Goal: Task Accomplishment & Management: Use online tool/utility

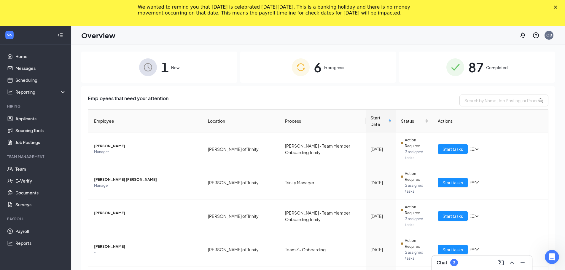
click at [560, 7] on div "Close" at bounding box center [557, 7] width 6 height 4
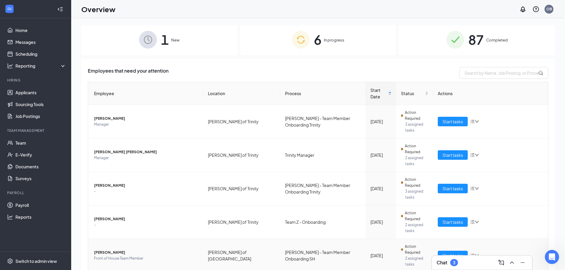
scroll to position [2, 0]
click at [480, 261] on div "Chat 3" at bounding box center [482, 262] width 91 height 9
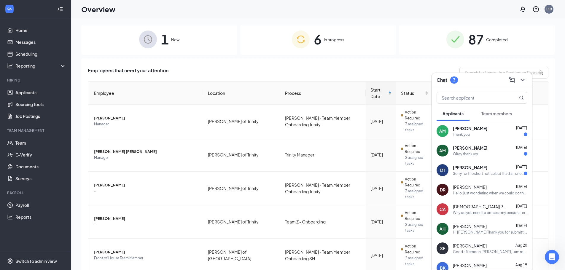
click at [480, 165] on span "[PERSON_NAME]" at bounding box center [470, 168] width 34 height 6
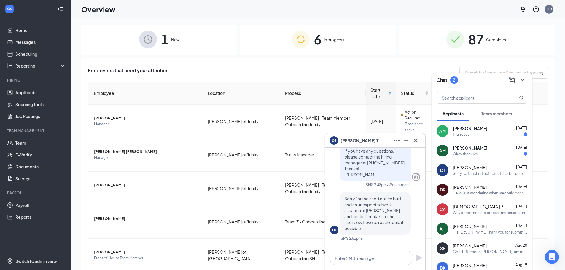
click at [479, 146] on div "[PERSON_NAME] [DATE]" at bounding box center [490, 148] width 74 height 6
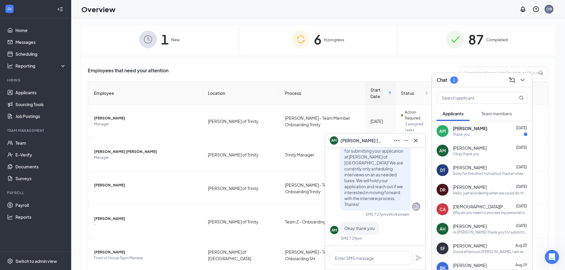
click at [486, 132] on div "Thank you" at bounding box center [490, 134] width 74 height 5
click at [415, 143] on icon "Cross" at bounding box center [415, 140] width 7 height 7
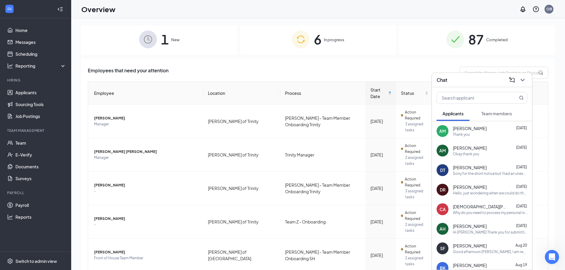
click at [203, 65] on div "Employees that need your attention Employee Location Process Start Date Status …" at bounding box center [318, 216] width 474 height 316
click at [169, 32] on div "1 New" at bounding box center [159, 39] width 156 height 31
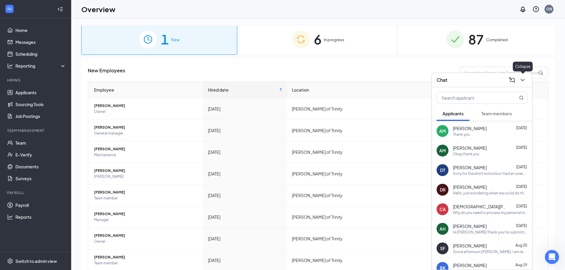
click at [523, 83] on icon "ChevronDown" at bounding box center [522, 80] width 7 height 7
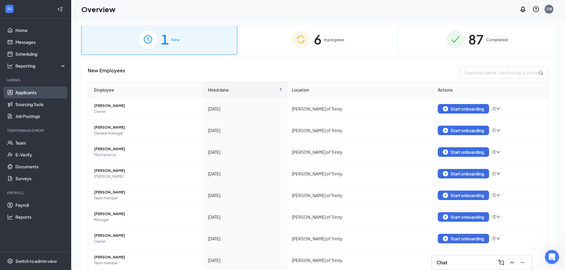
click at [45, 95] on link "Applicants" at bounding box center [40, 93] width 51 height 12
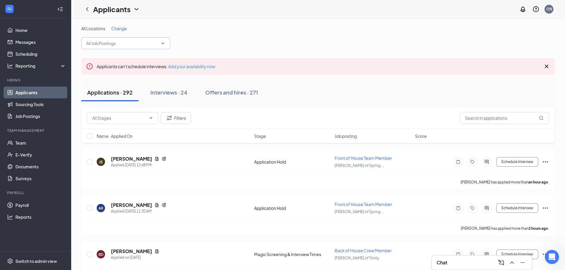
click at [149, 39] on span at bounding box center [125, 43] width 89 height 12
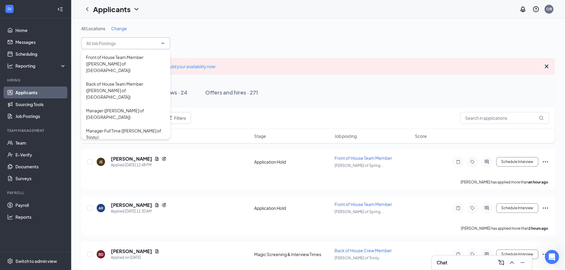
click at [156, 41] on input "text" at bounding box center [122, 43] width 72 height 7
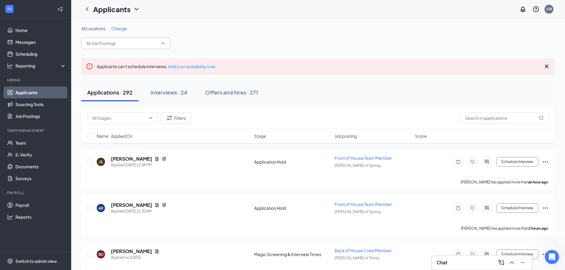
click at [159, 43] on span at bounding box center [162, 43] width 6 height 5
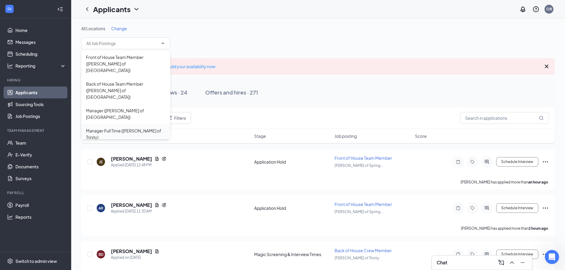
click at [136, 124] on div "Manager Full Time ([PERSON_NAME] of Trinity)" at bounding box center [125, 134] width 89 height 20
type input "Manager Full Time ([PERSON_NAME] of Trinity)"
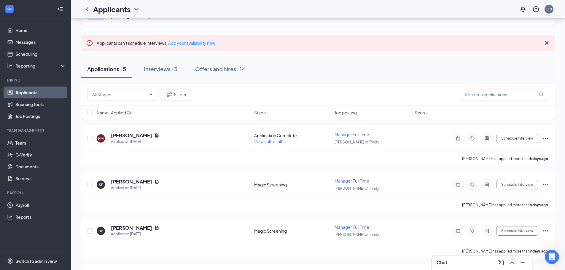
scroll to position [30, 0]
click at [156, 134] on icon "Document" at bounding box center [157, 135] width 3 height 4
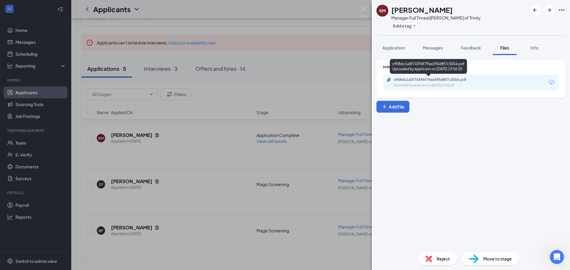
click at [426, 84] on div "Uploaded by applicant on [DATE] 19:56:20" at bounding box center [438, 85] width 89 height 5
click at [363, 12] on img at bounding box center [363, 12] width 7 height 12
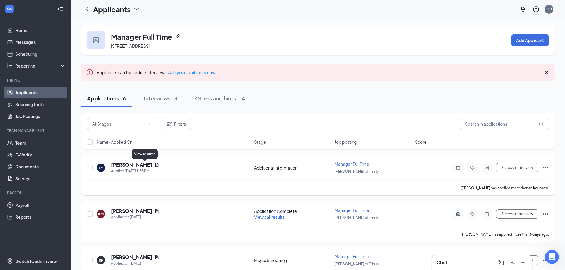
click at [155, 164] on icon "Document" at bounding box center [157, 165] width 5 height 5
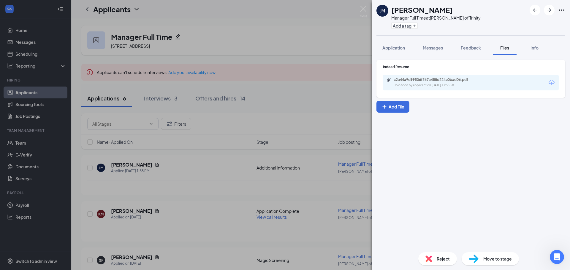
click at [454, 82] on div "c2a44a9d99506f567a458d224e0bad06.pdf Uploaded by applicant on [DATE] 13:58:50" at bounding box center [434, 82] width 96 height 10
